Goal: Task Accomplishment & Management: Use online tool/utility

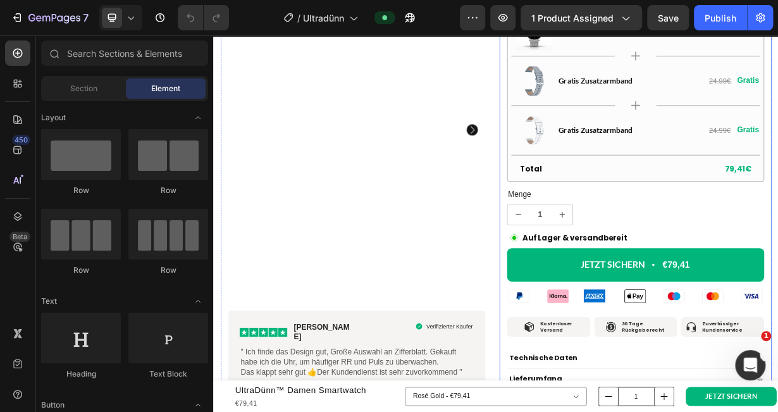
scroll to position [827, 0]
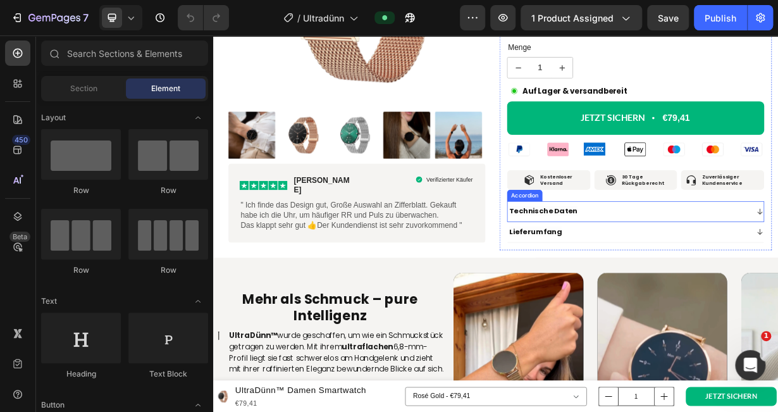
click at [777, 262] on div "Technische Daten" at bounding box center [770, 270] width 324 height 17
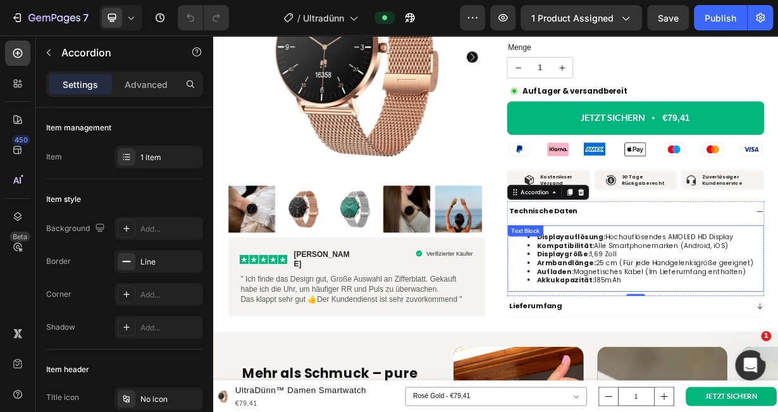
click at [727, 324] on span "Displaygröße: 1,69 Zoll" at bounding box center [700, 328] width 107 height 13
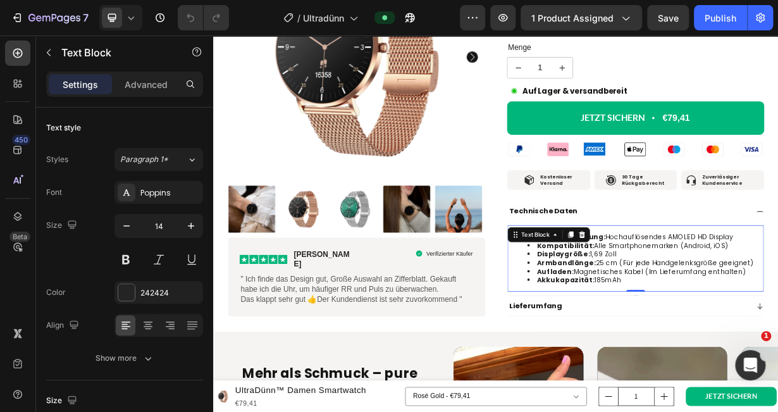
click at [727, 324] on span "Displaygröße: 1,69 Zoll" at bounding box center [700, 328] width 107 height 13
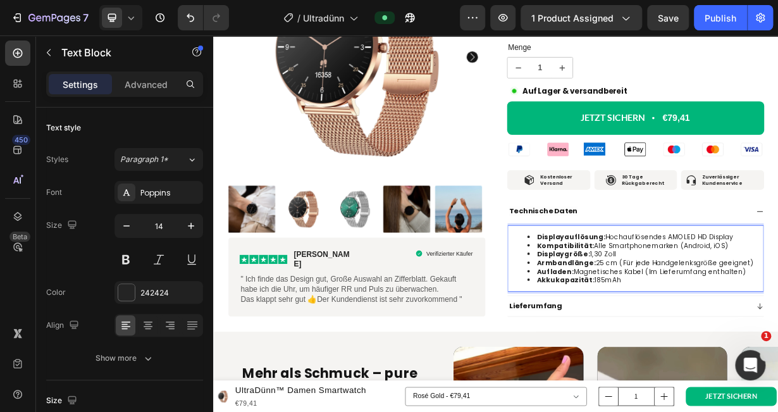
click at [732, 357] on span "Akkukapazität: 185mAh" at bounding box center [703, 363] width 113 height 13
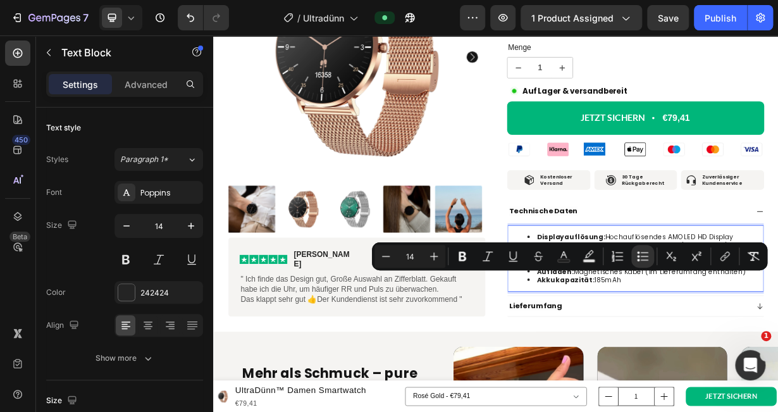
click at [732, 357] on span "Akkukapazität: 185mAh" at bounding box center [703, 363] width 113 height 13
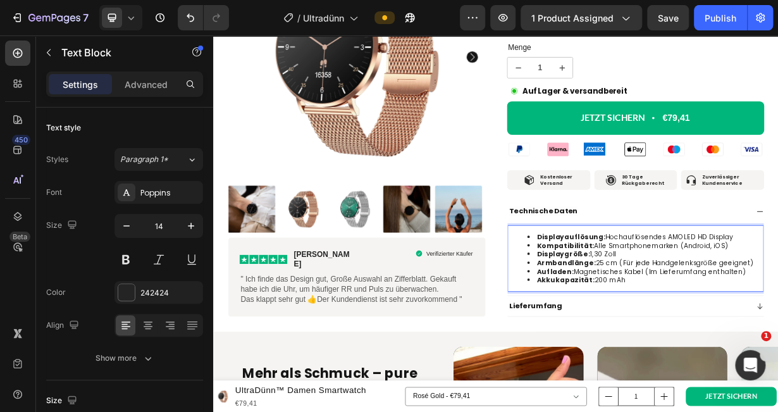
click at [711, 325] on span "Displaygröße: 1,30 Zoll" at bounding box center [700, 328] width 106 height 13
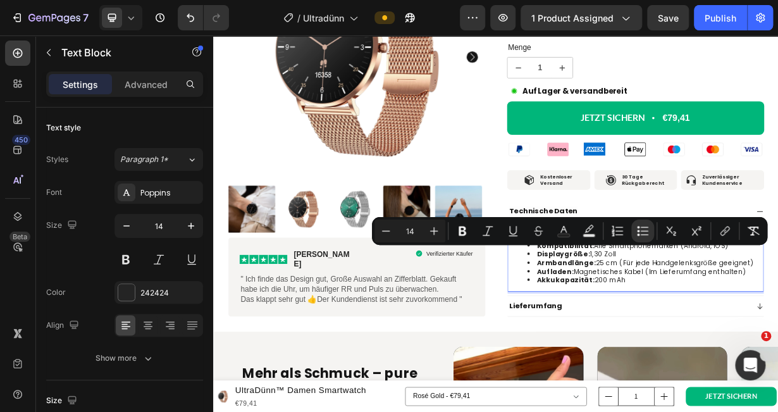
drag, startPoint x: 711, startPoint y: 325, endPoint x: 751, endPoint y: 325, distance: 39.8
click at [751, 325] on li "Displaygröße: 1,30 Zoll" at bounding box center [792, 327] width 316 height 11
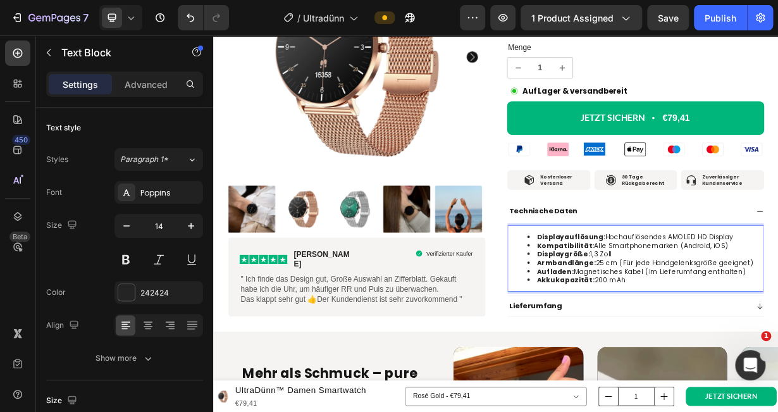
click at [776, 358] on li "Akkukapazität: 200 mAh" at bounding box center [792, 362] width 316 height 11
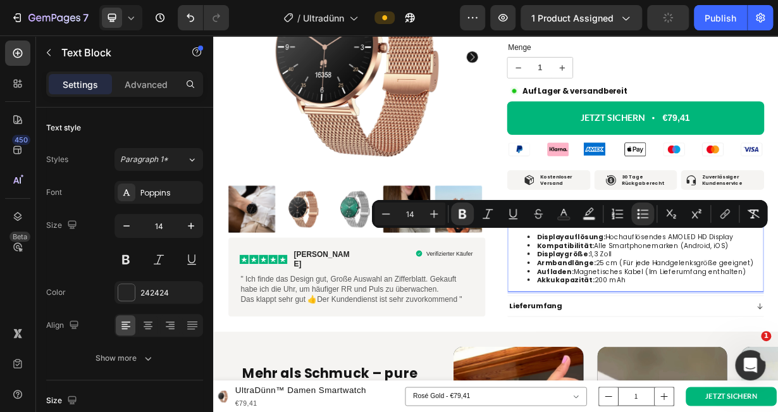
drag, startPoint x: 771, startPoint y: 359, endPoint x: 622, endPoint y: 298, distance: 160.3
click at [622, 300] on ul "Displayauflösung: Hochauflösendes AMOLED HD Display Kompatibilität: Alle Smartp…" at bounding box center [779, 334] width 341 height 69
copy ul "Displayauflösung: Hochauflösendes AMOLED HD Display Kompatibilität: Alle Smartp…"
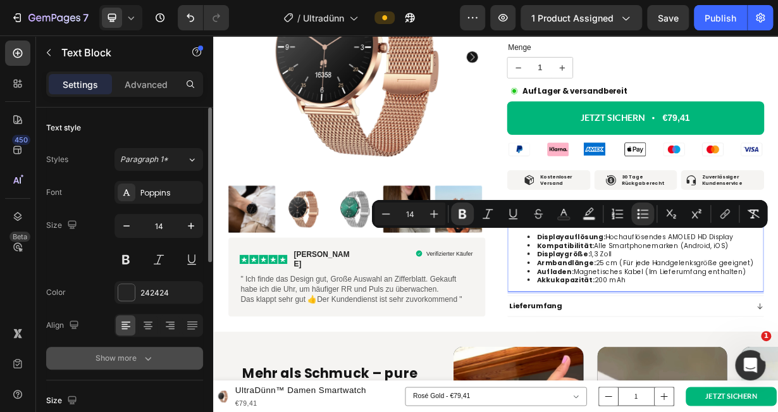
click at [147, 361] on icon "button" at bounding box center [148, 358] width 13 height 13
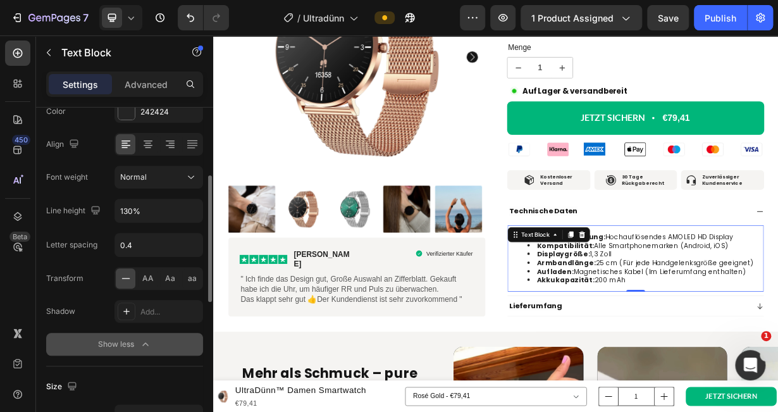
scroll to position [181, 0]
click at [134, 242] on input "0.4" at bounding box center [158, 244] width 87 height 23
click at [145, 209] on input "130%" at bounding box center [158, 210] width 87 height 23
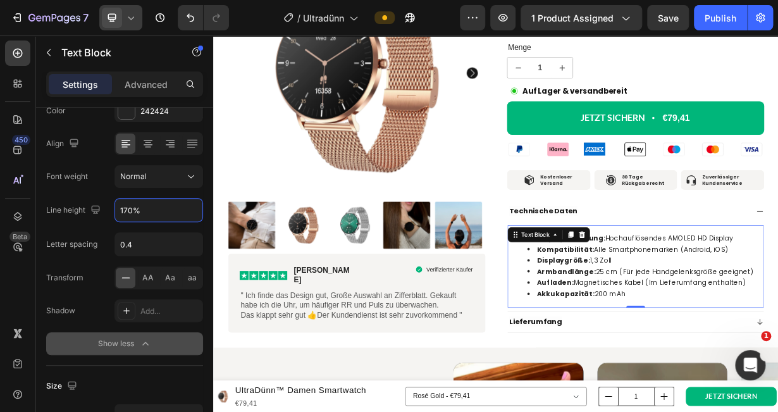
click at [130, 14] on icon at bounding box center [131, 17] width 13 height 13
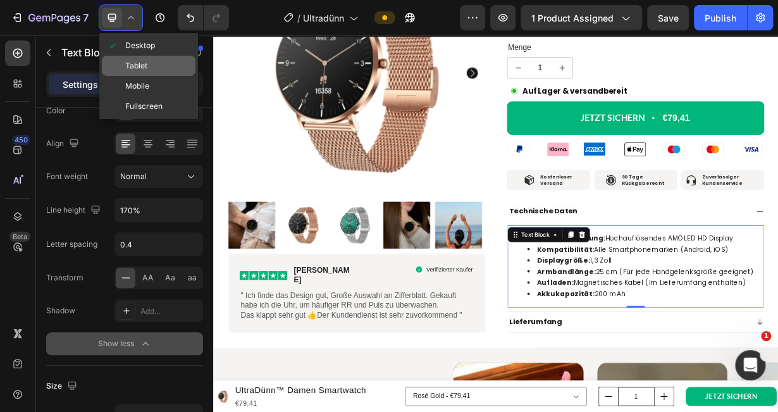
click at [137, 66] on span "Tablet" at bounding box center [136, 65] width 22 height 13
type input "200%"
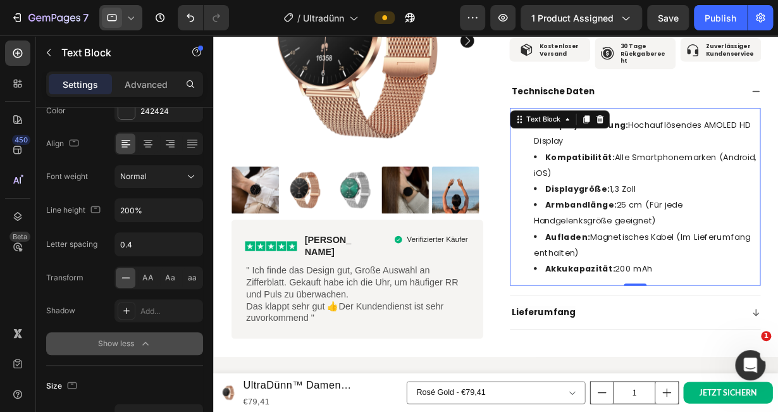
scroll to position [988, 0]
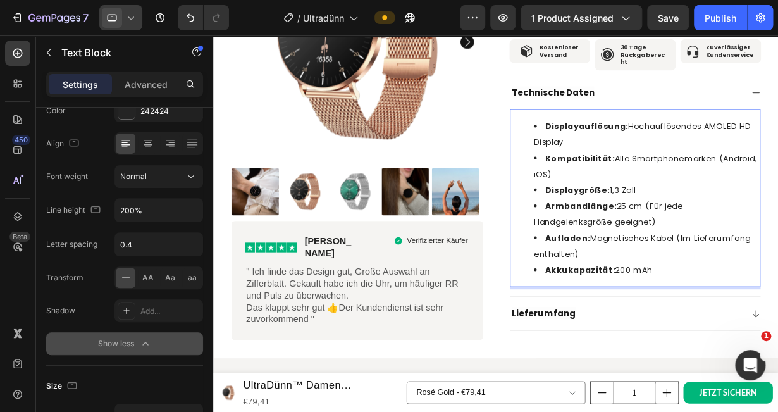
click at [641, 218] on strong "Armbandlänge:" at bounding box center [620, 224] width 79 height 13
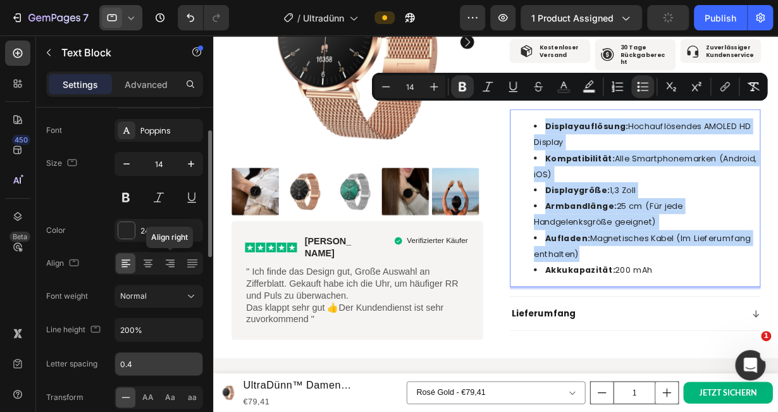
scroll to position [39, 0]
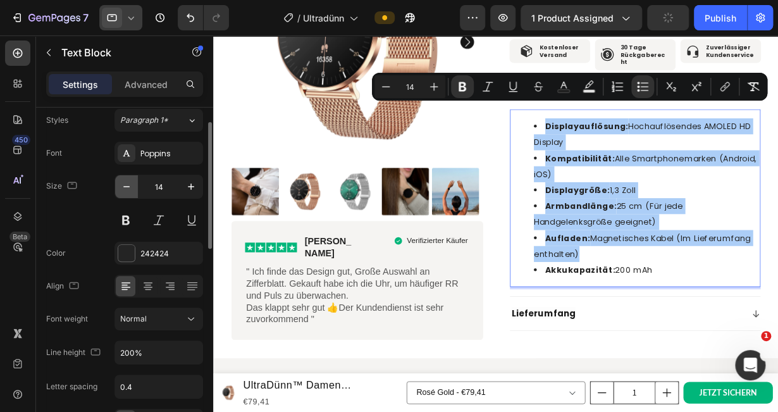
click at [129, 187] on icon "button" at bounding box center [126, 186] width 13 height 13
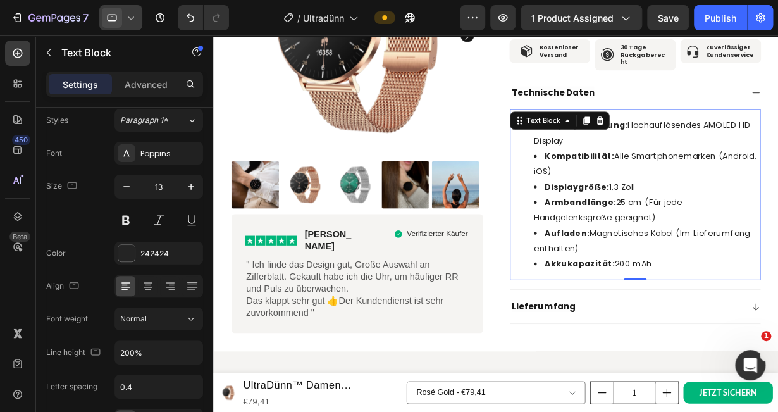
click at [608, 214] on strong "Armbandlänge:" at bounding box center [619, 220] width 79 height 13
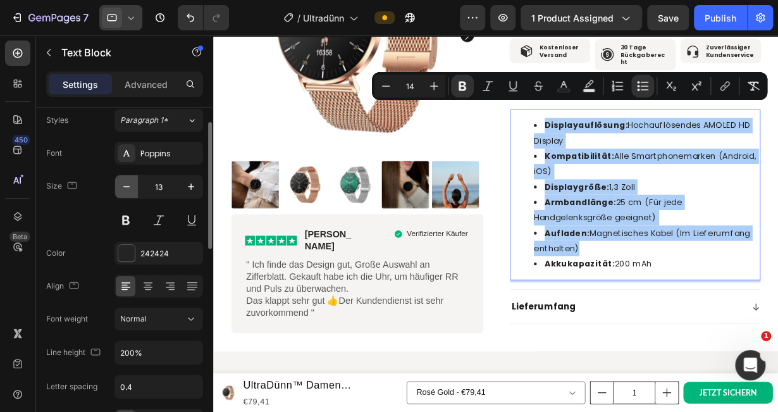
click at [134, 185] on button "button" at bounding box center [126, 186] width 23 height 23
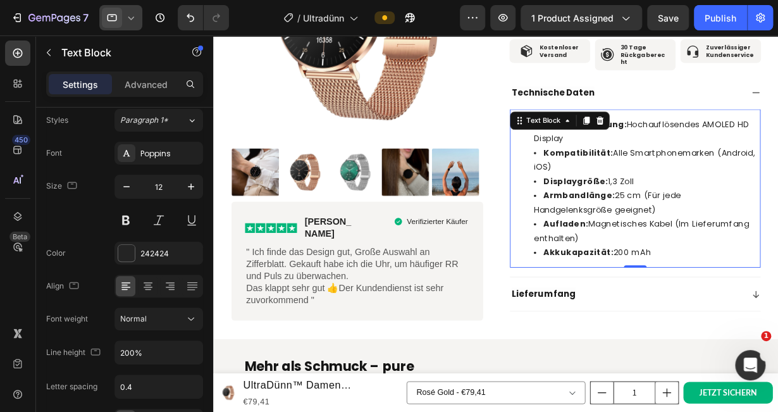
click at [662, 211] on span "Armbandlänge: 25 cm (Für jede Handgelenksgröße geeignet)" at bounding box center [649, 220] width 163 height 28
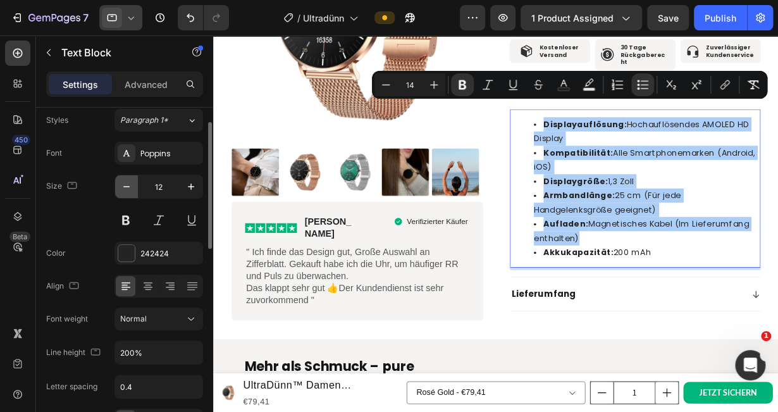
click at [128, 184] on icon "button" at bounding box center [126, 186] width 13 height 13
type input "11"
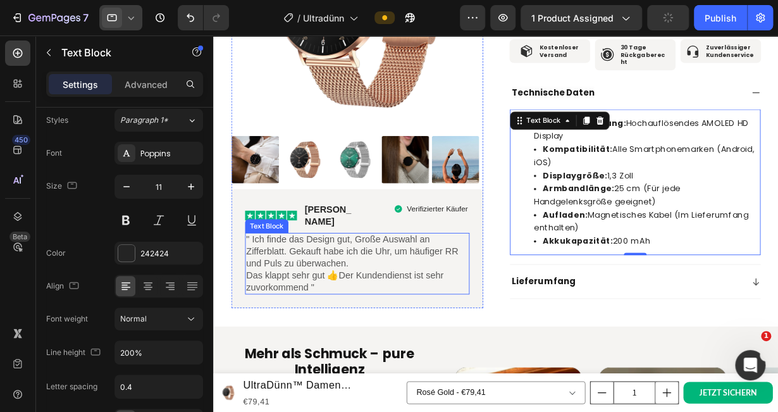
scroll to position [881, 0]
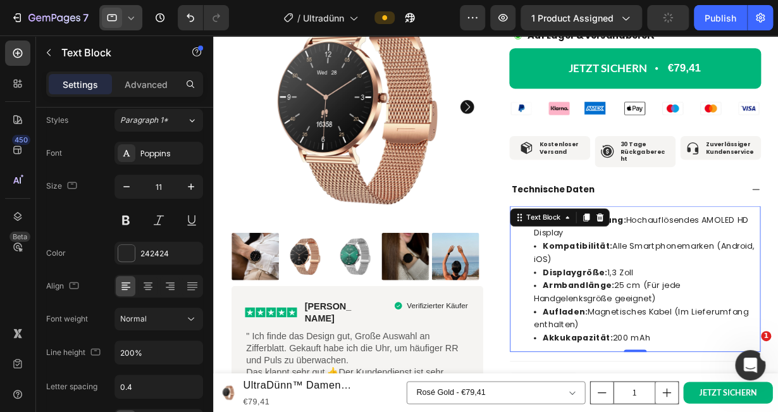
click at [647, 306] on strong "Armbandlänge:" at bounding box center [618, 312] width 79 height 13
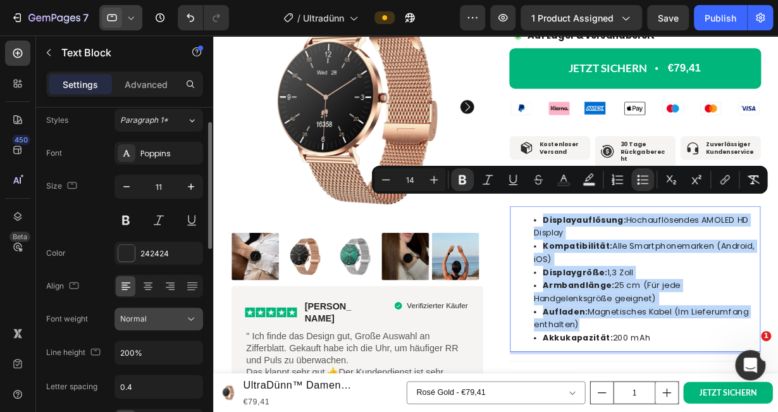
scroll to position [111, 0]
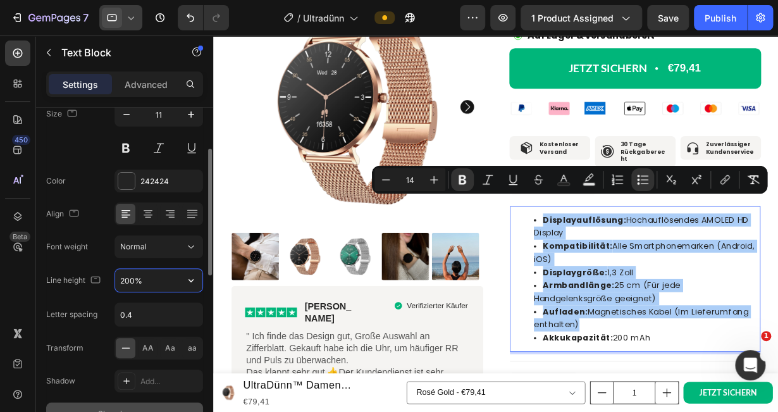
click at [149, 279] on input "200%" at bounding box center [158, 280] width 87 height 23
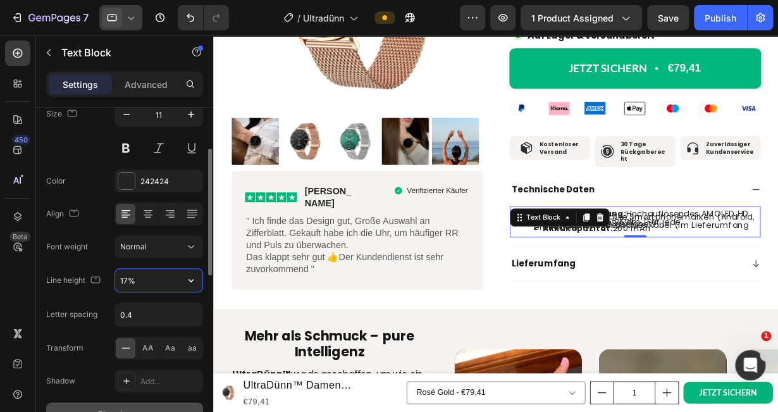
type input "170%"
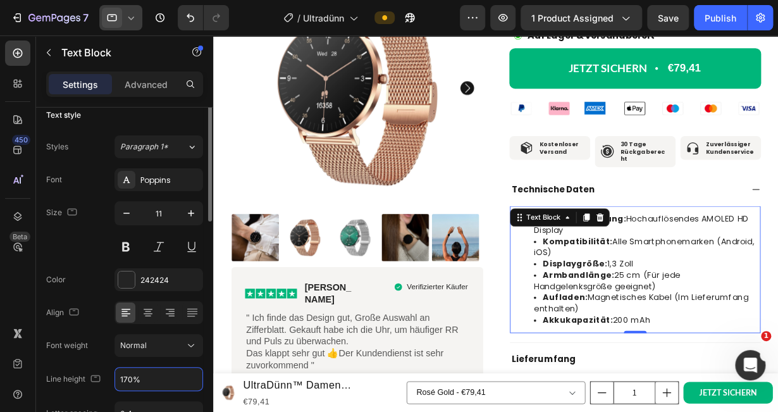
scroll to position [0, 0]
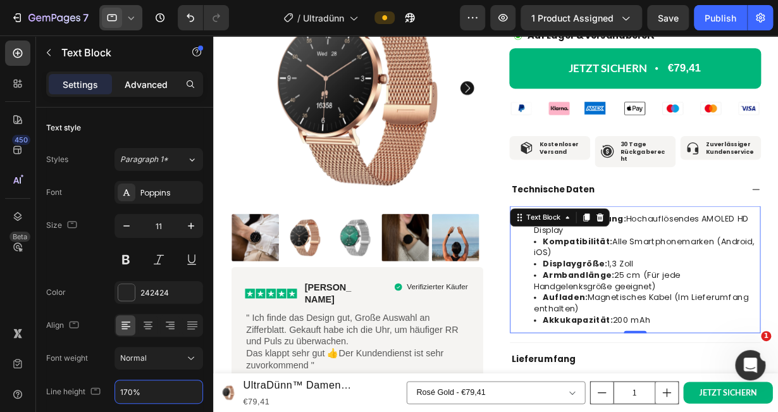
click at [142, 83] on p "Advanced" at bounding box center [146, 84] width 43 height 13
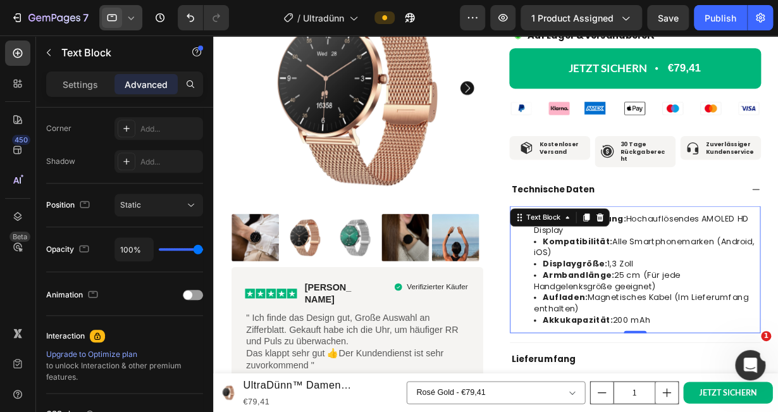
scroll to position [501, 0]
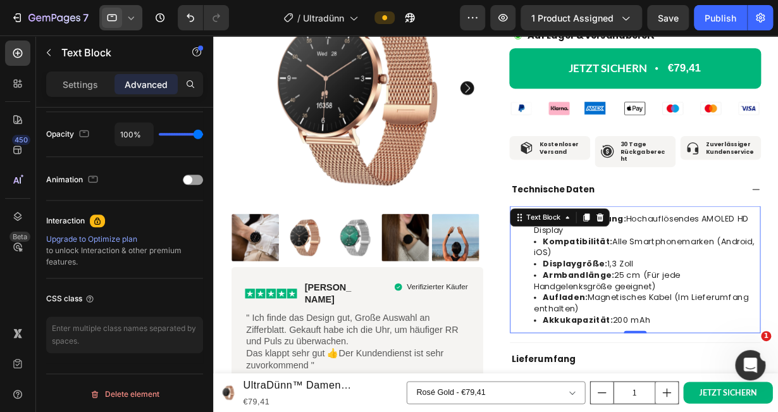
click at [130, 14] on icon at bounding box center [131, 17] width 13 height 13
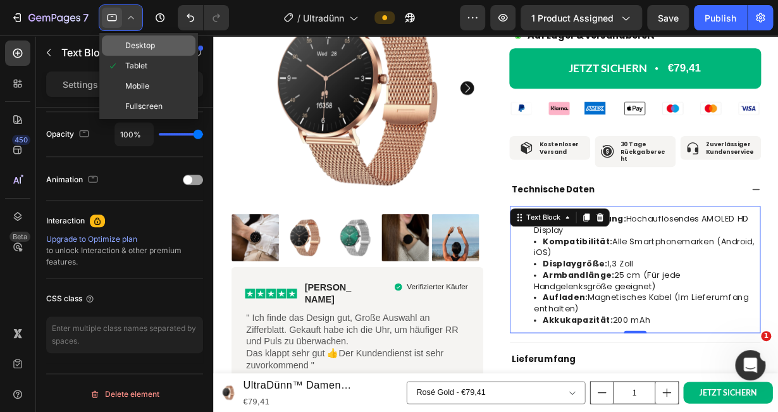
click at [142, 44] on span "Desktop" at bounding box center [140, 45] width 30 height 13
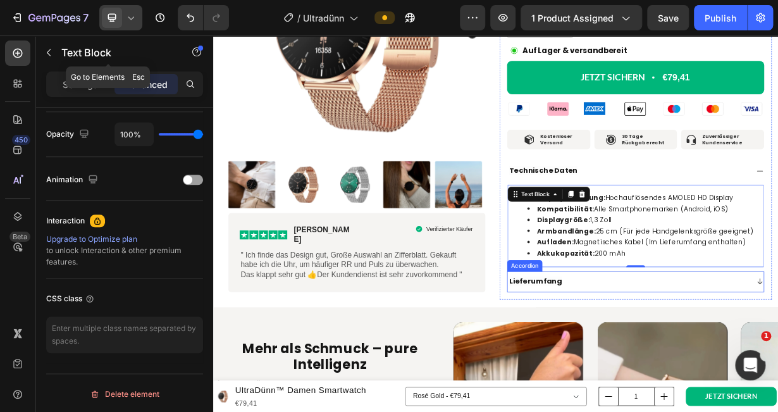
scroll to position [1034, 0]
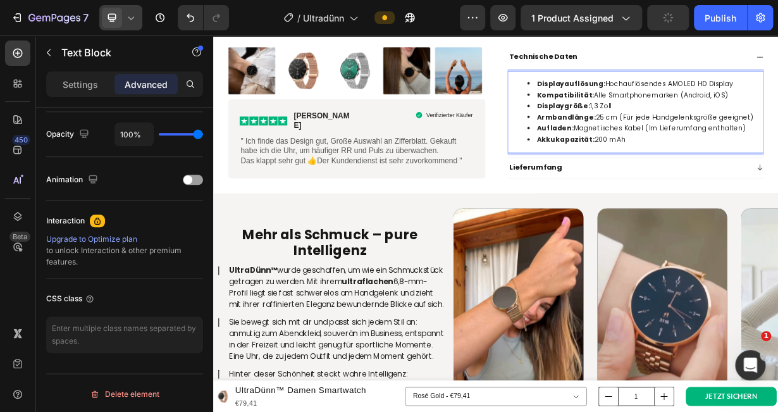
click at [123, 18] on div at bounding box center [120, 17] width 43 height 25
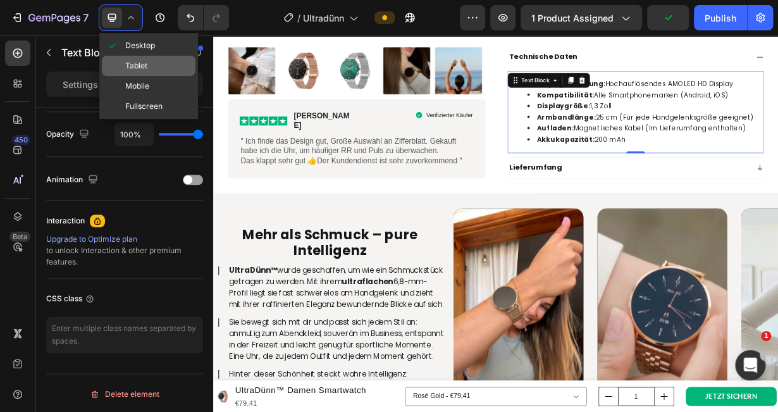
click at [145, 72] on div "Tablet" at bounding box center [149, 66] width 94 height 20
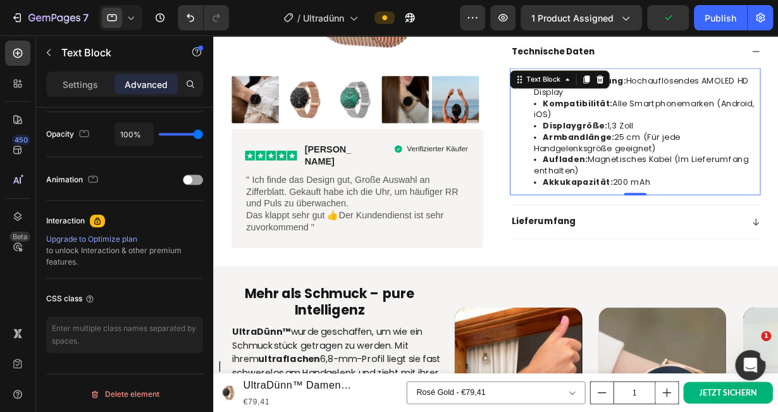
click at [130, 18] on icon at bounding box center [131, 17] width 13 height 13
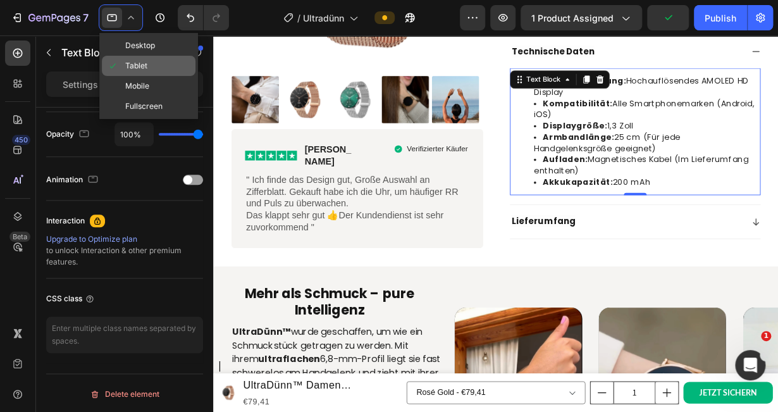
scroll to position [1008, 0]
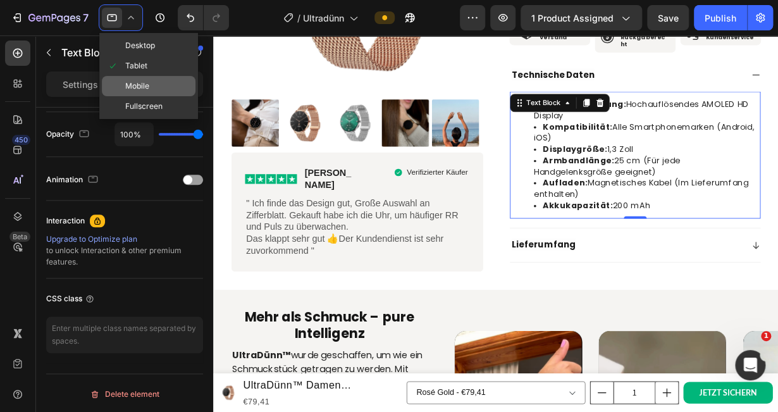
drag, startPoint x: 135, startPoint y: 89, endPoint x: 249, endPoint y: 183, distance: 147.3
click at [135, 89] on span "Mobile" at bounding box center [137, 86] width 24 height 13
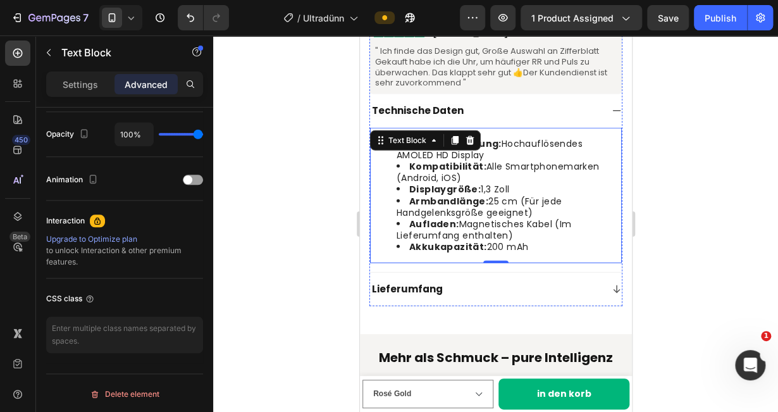
scroll to position [1351, 0]
click at [522, 199] on span "Armbandlänge: 25 cm (Für jede Handgelenksgröße geeignet)" at bounding box center [478, 207] width 165 height 24
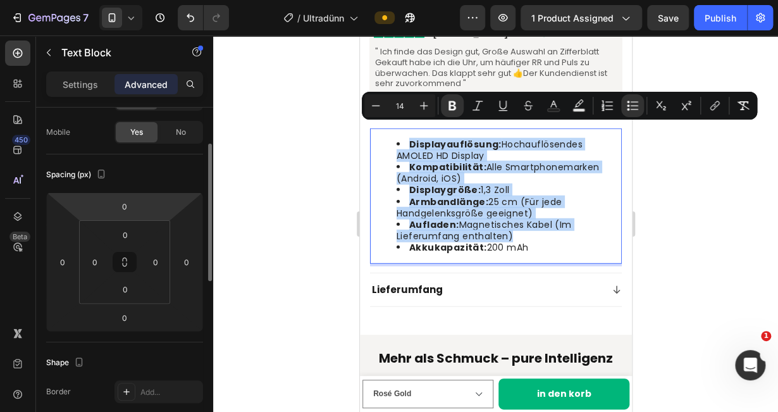
scroll to position [0, 0]
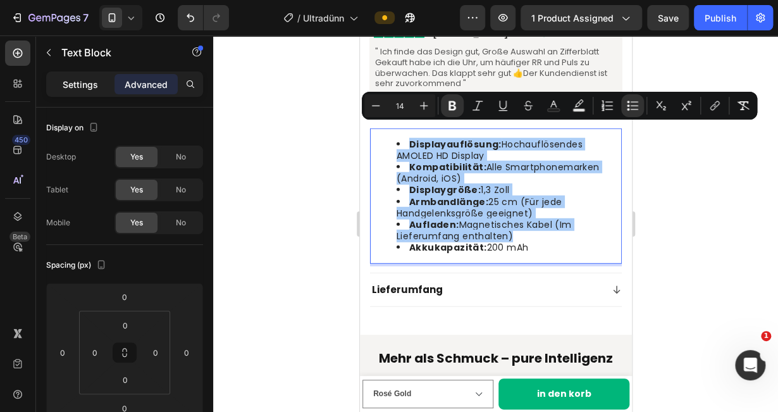
click at [86, 93] on div "Settings" at bounding box center [80, 84] width 63 height 20
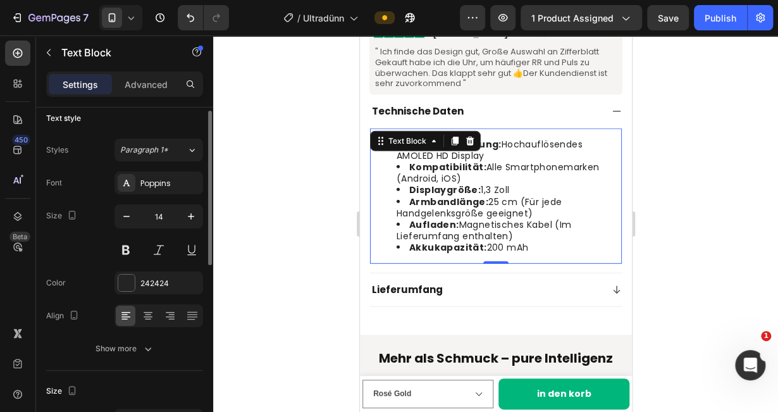
scroll to position [9, 0]
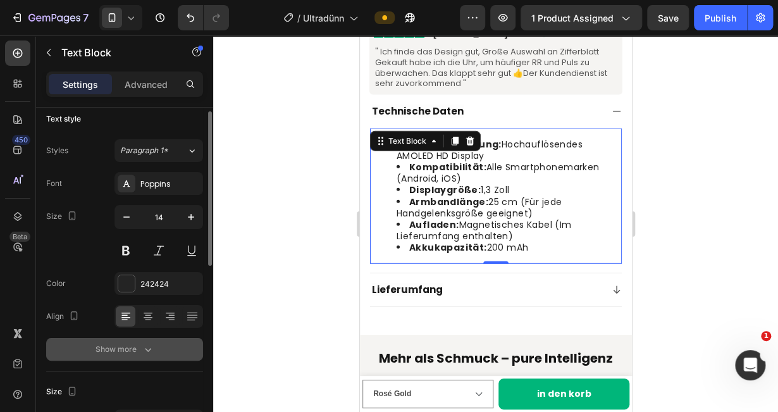
click at [118, 345] on div "Show more" at bounding box center [124, 349] width 59 height 13
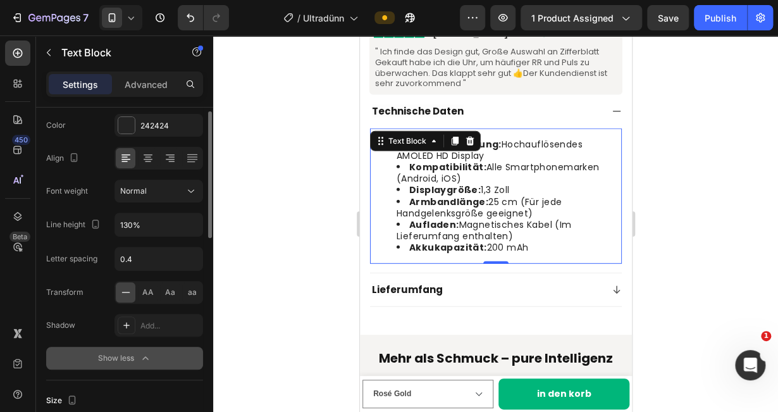
scroll to position [175, 0]
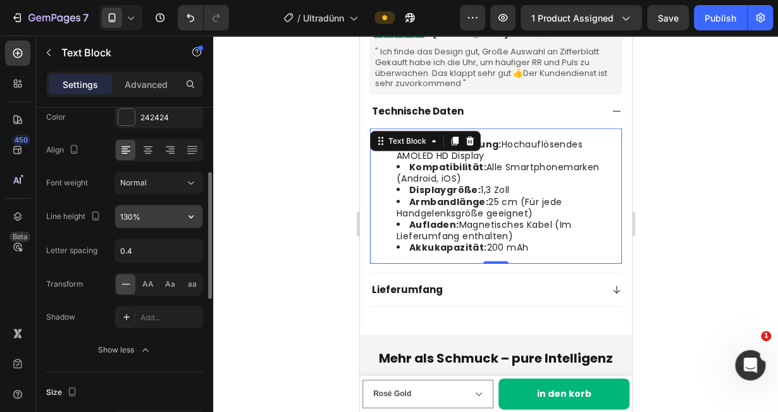
click at [130, 214] on input "130%" at bounding box center [158, 216] width 87 height 23
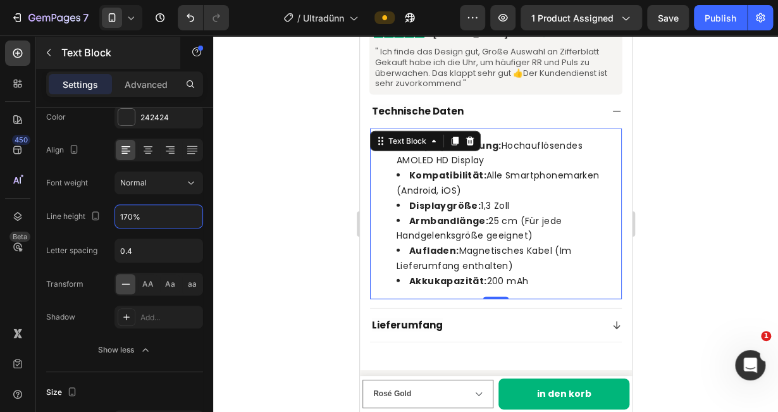
type input "170%"
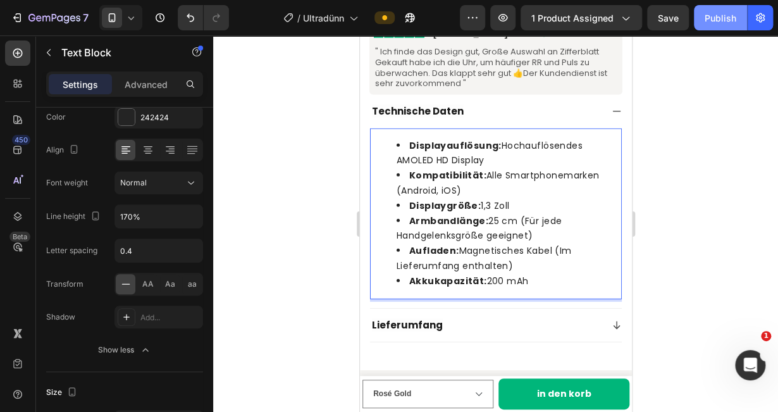
click at [720, 12] on div "Publish" at bounding box center [720, 17] width 32 height 13
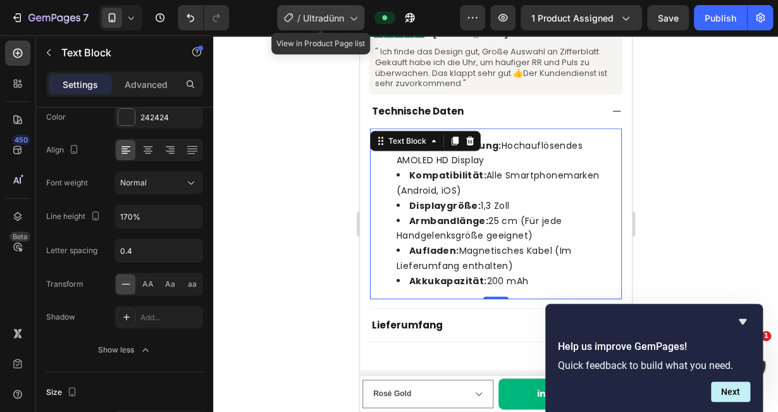
click at [334, 16] on span "Ultradünn" at bounding box center [323, 17] width 41 height 13
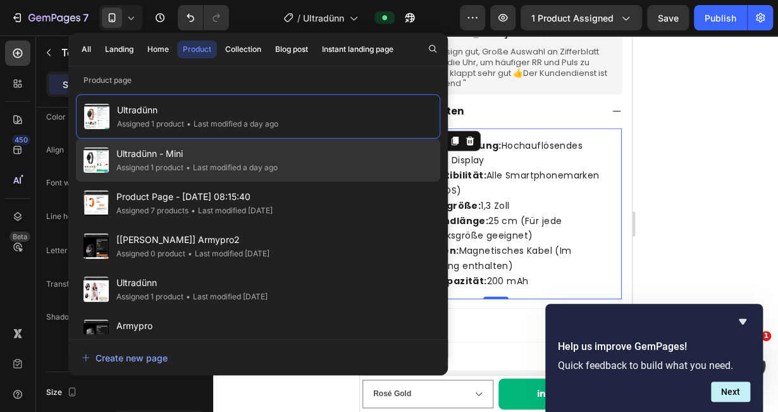
click at [178, 157] on span "Ultradünn - Mini" at bounding box center [196, 153] width 161 height 15
